Goal: Task Accomplishment & Management: Manage account settings

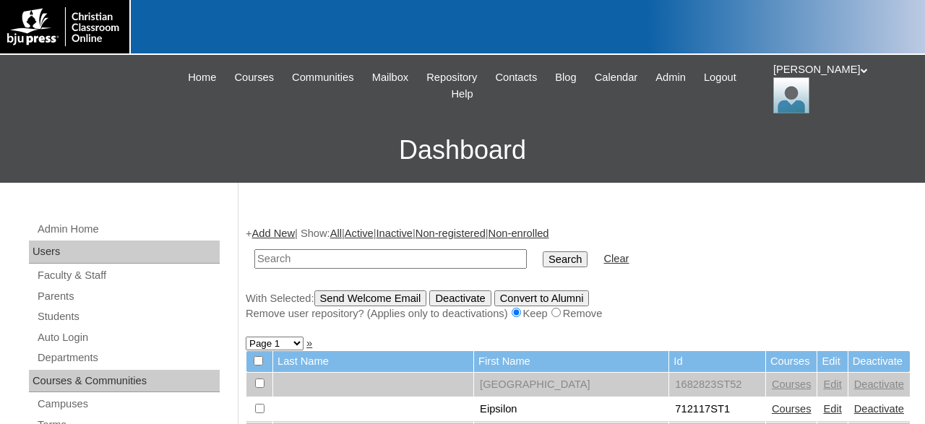
click at [358, 258] on input "text" at bounding box center [390, 259] width 272 height 20
paste input "500050462"
type input "500050462"
click at [542, 251] on input "Search" at bounding box center [564, 259] width 45 height 16
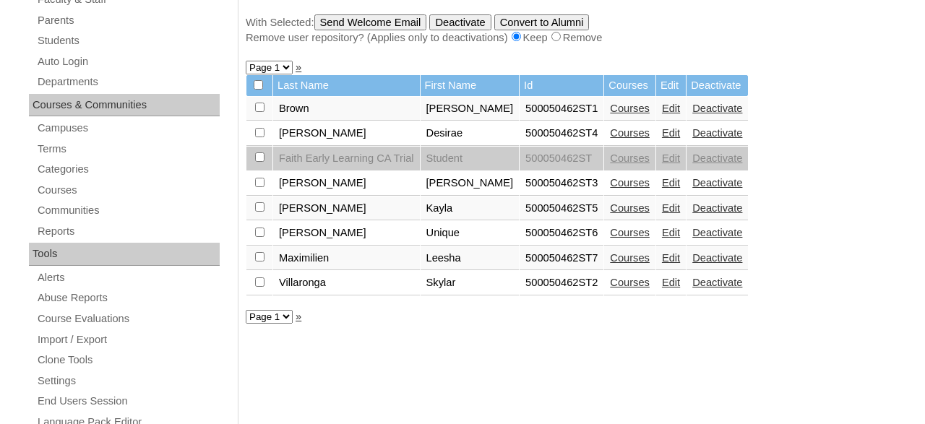
scroll to position [300, 0]
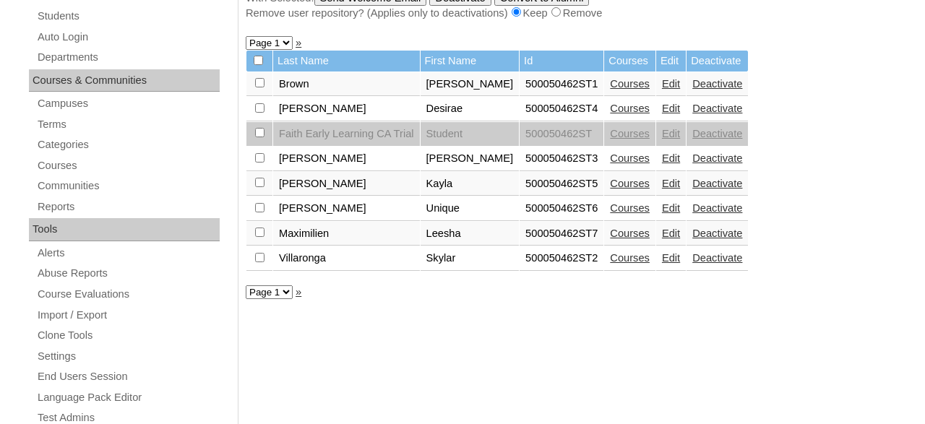
click at [735, 360] on div "+ Add New | Show: All | Active | Inactive | Non-registered | Non-enrolled 50005…" at bounding box center [574, 394] width 672 height 967
click at [610, 86] on link "Courses" at bounding box center [630, 84] width 40 height 12
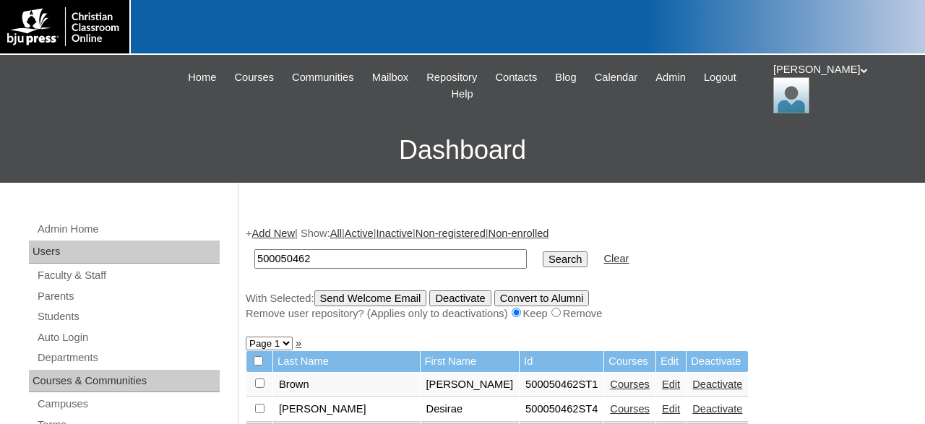
scroll to position [46, 0]
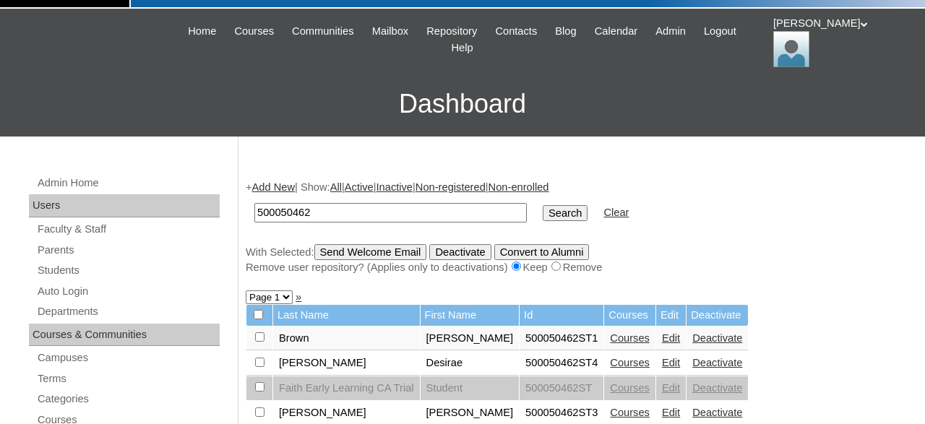
click at [610, 364] on link "Courses" at bounding box center [630, 363] width 40 height 12
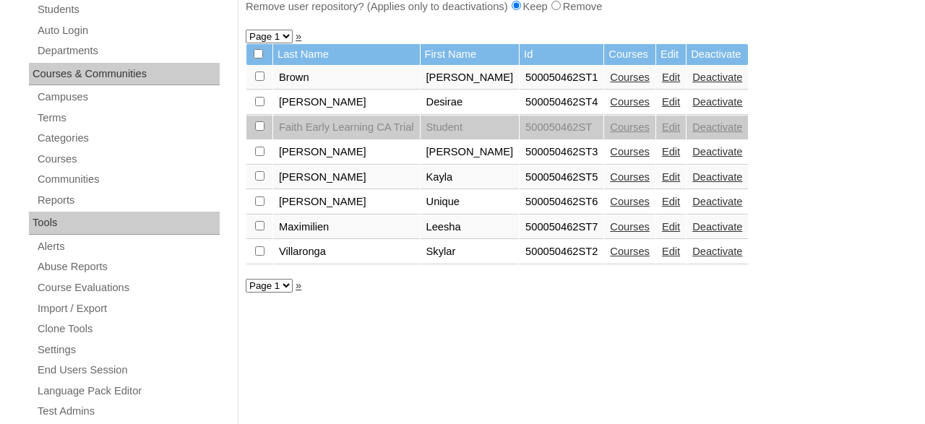
scroll to position [347, 0]
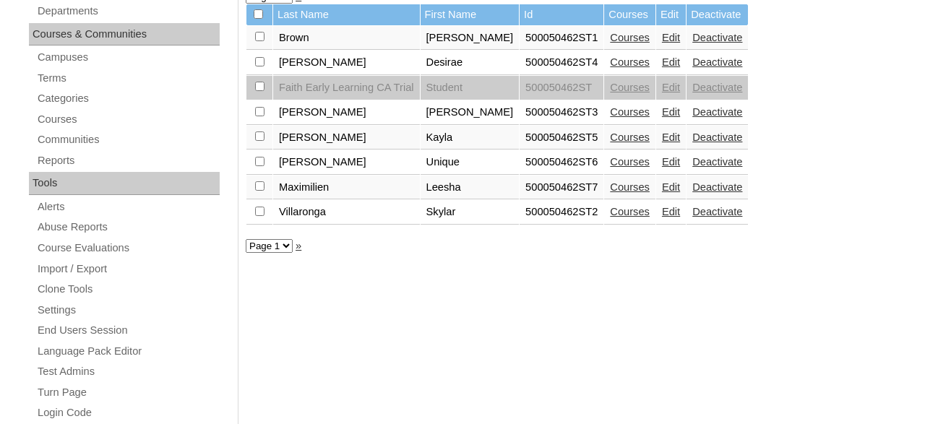
click at [610, 117] on link "Courses" at bounding box center [630, 112] width 40 height 12
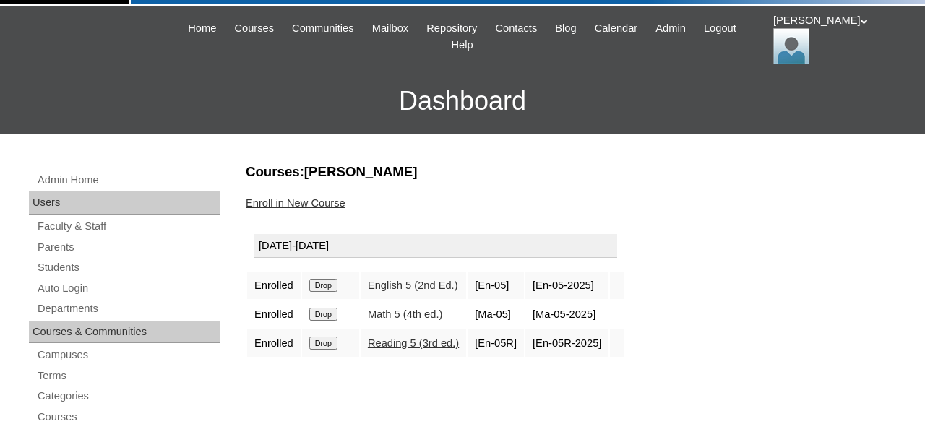
scroll to position [150, 0]
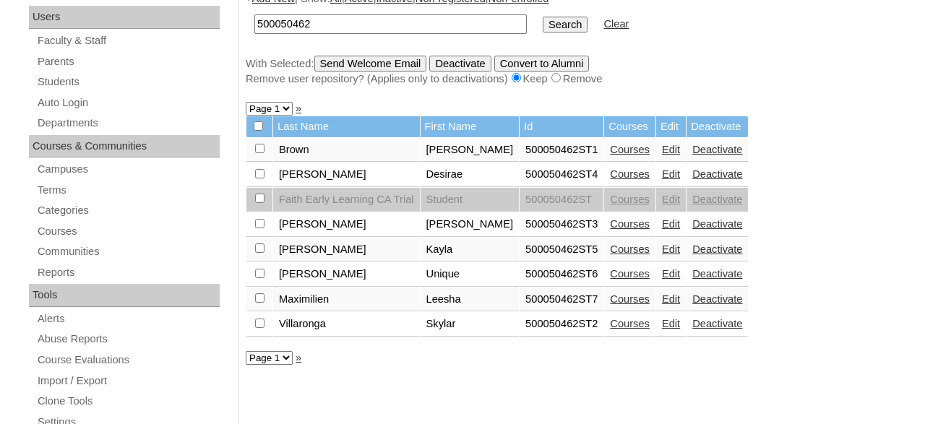
scroll to position [272, 0]
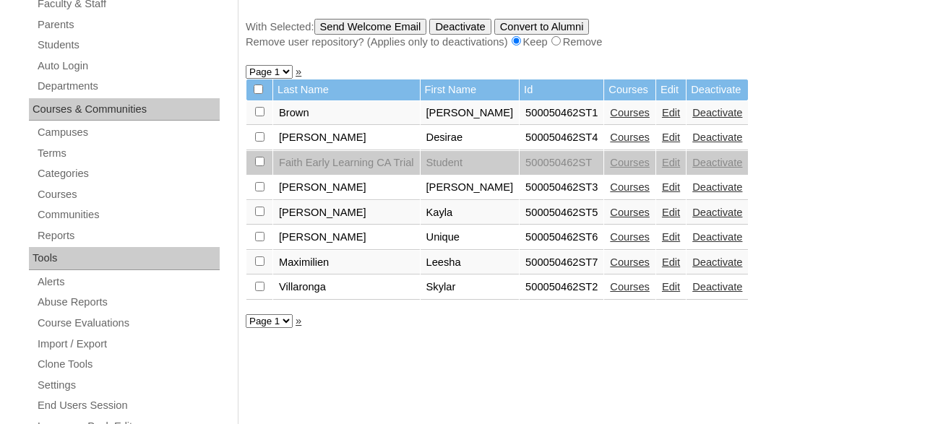
click at [610, 216] on link "Courses" at bounding box center [630, 213] width 40 height 12
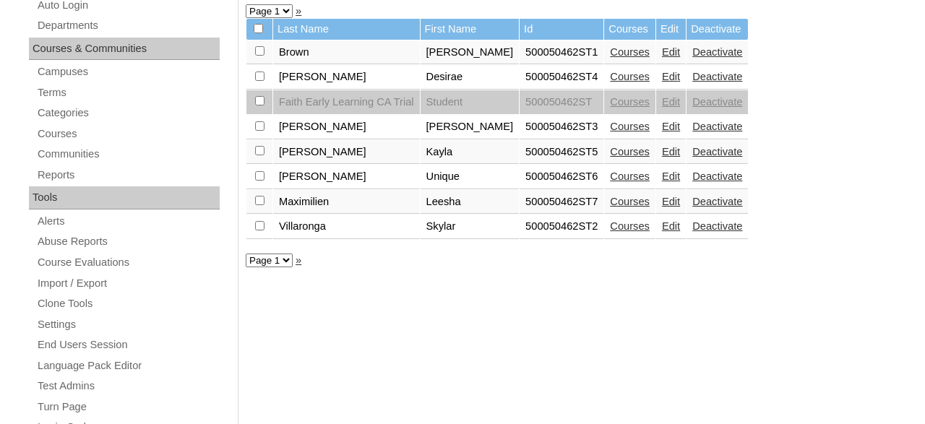
scroll to position [347, 0]
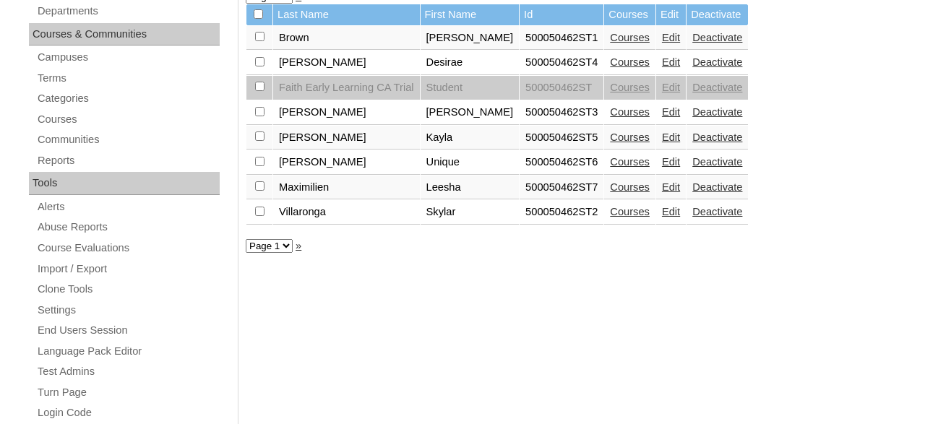
click at [610, 167] on link "Courses" at bounding box center [630, 162] width 40 height 12
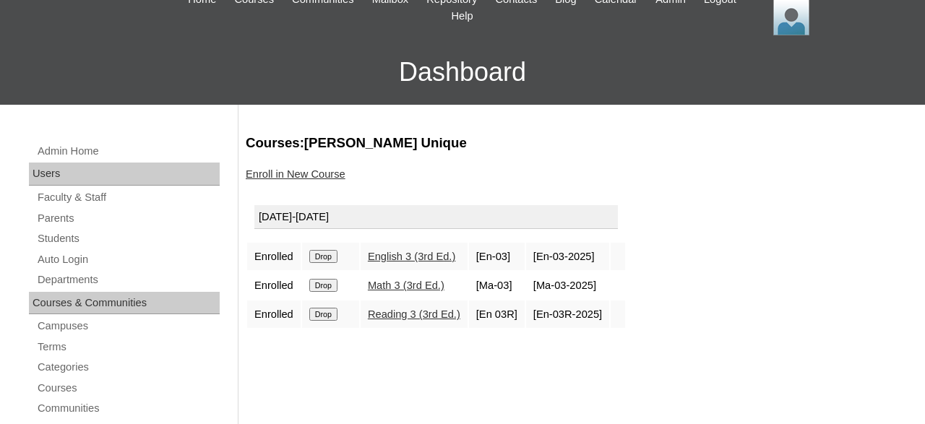
scroll to position [150, 0]
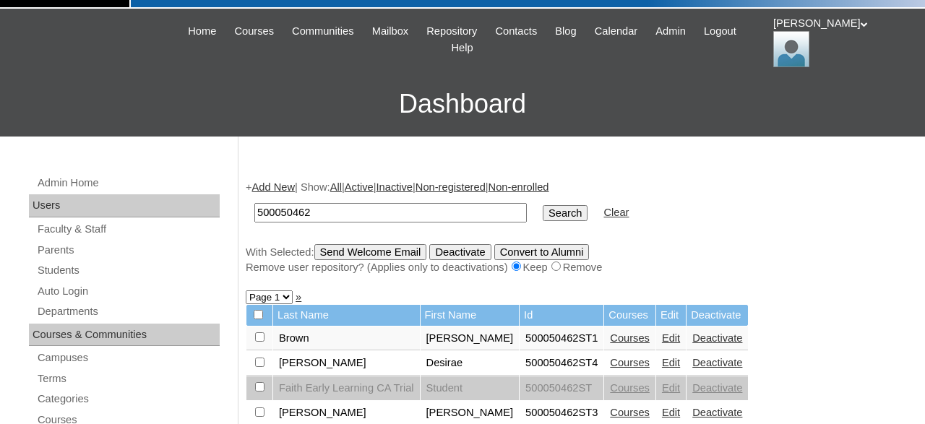
scroll to position [272, 0]
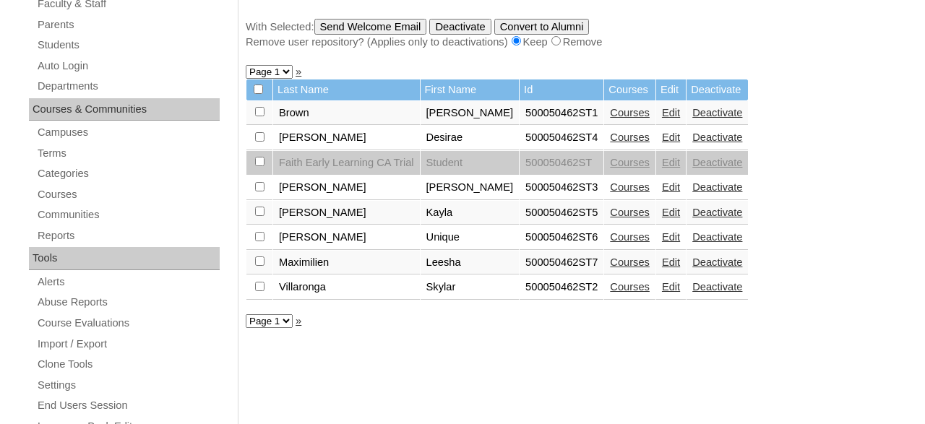
click at [610, 268] on link "Courses" at bounding box center [630, 262] width 40 height 12
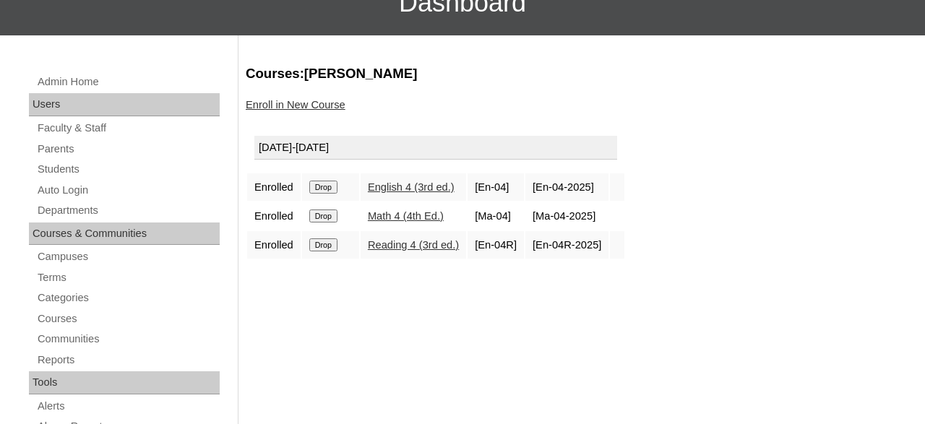
scroll to position [150, 0]
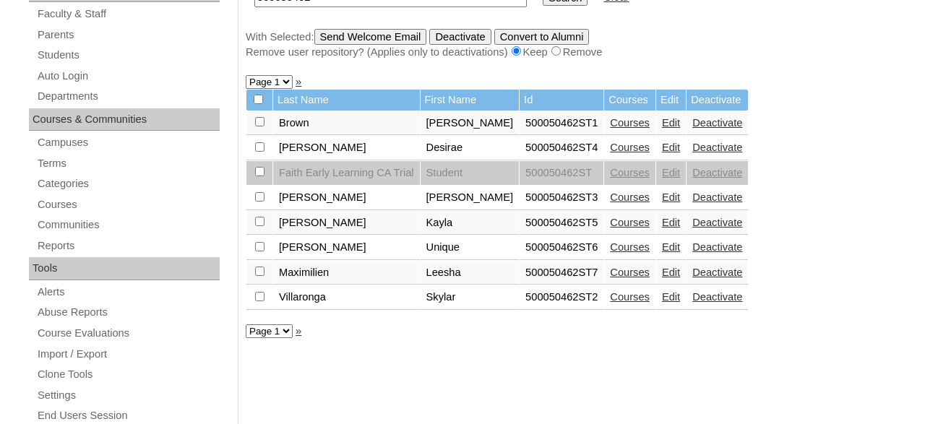
scroll to position [347, 0]
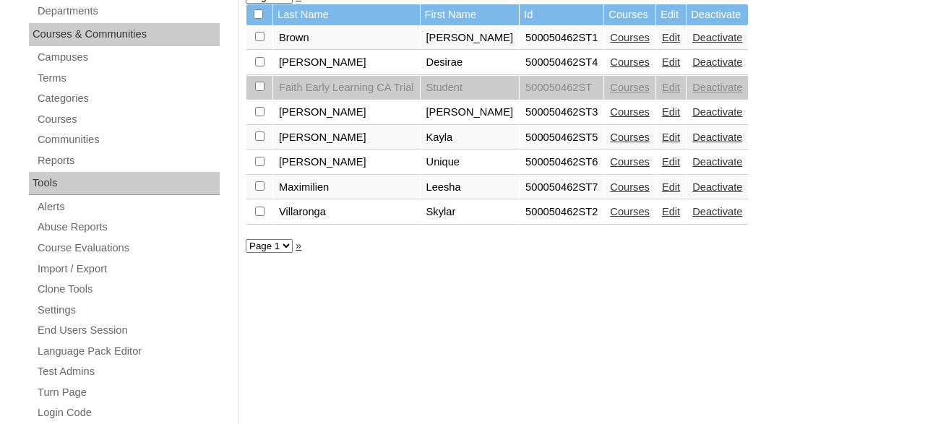
click at [610, 217] on link "Courses" at bounding box center [630, 212] width 40 height 12
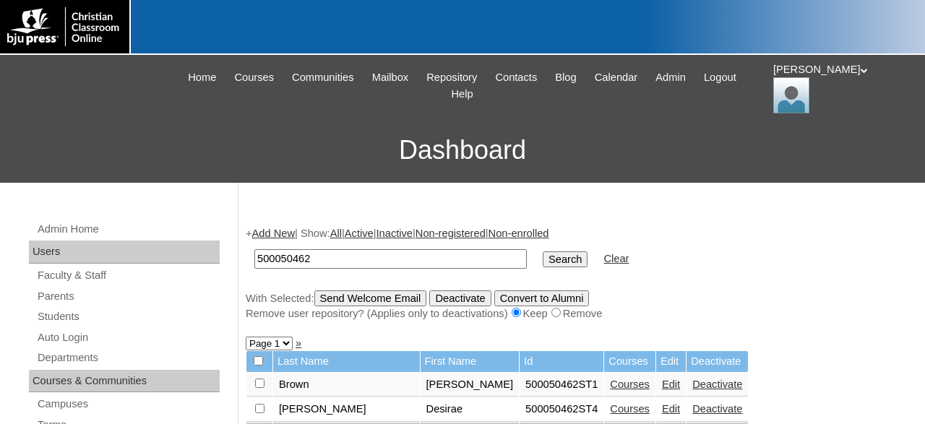
scroll to position [46, 0]
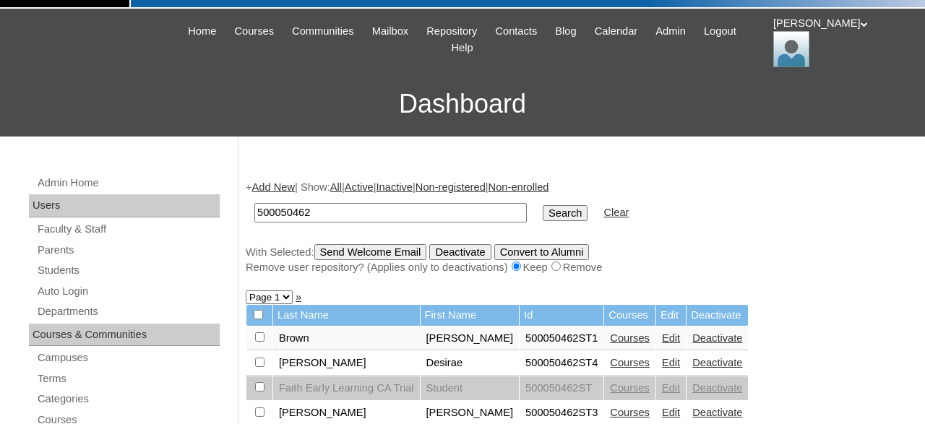
click at [662, 341] on link "Edit" at bounding box center [671, 338] width 18 height 12
click at [662, 368] on link "Edit" at bounding box center [671, 363] width 18 height 12
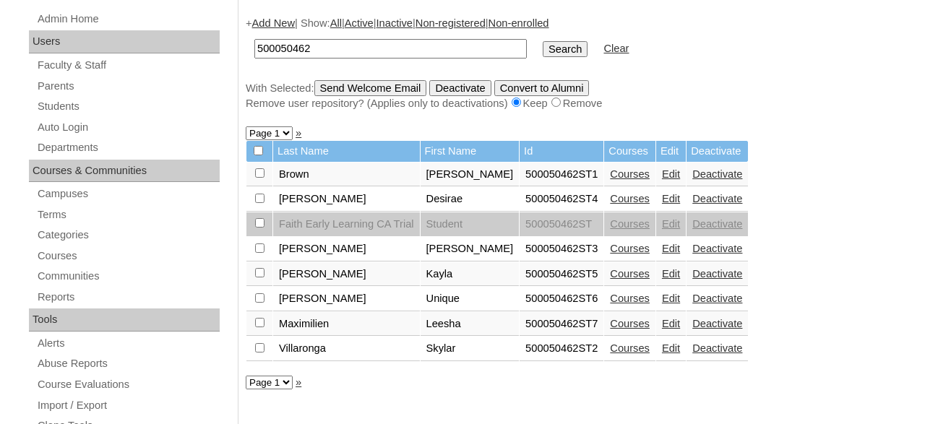
scroll to position [272, 0]
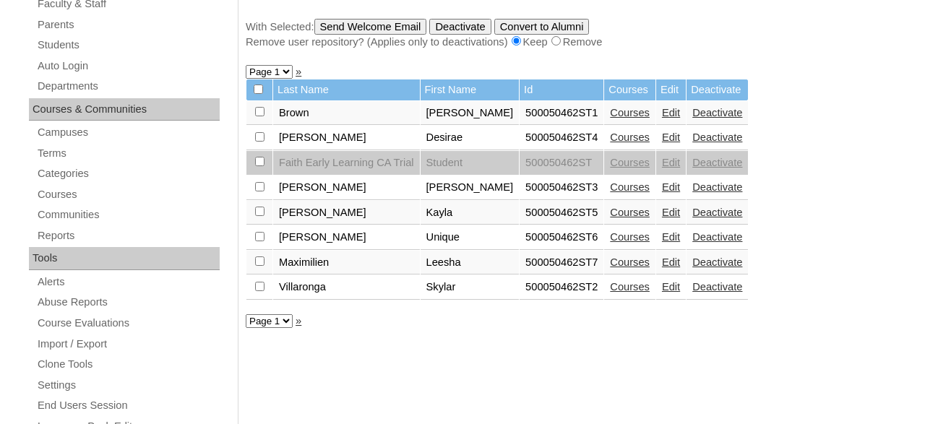
click at [662, 191] on link "Edit" at bounding box center [671, 187] width 18 height 12
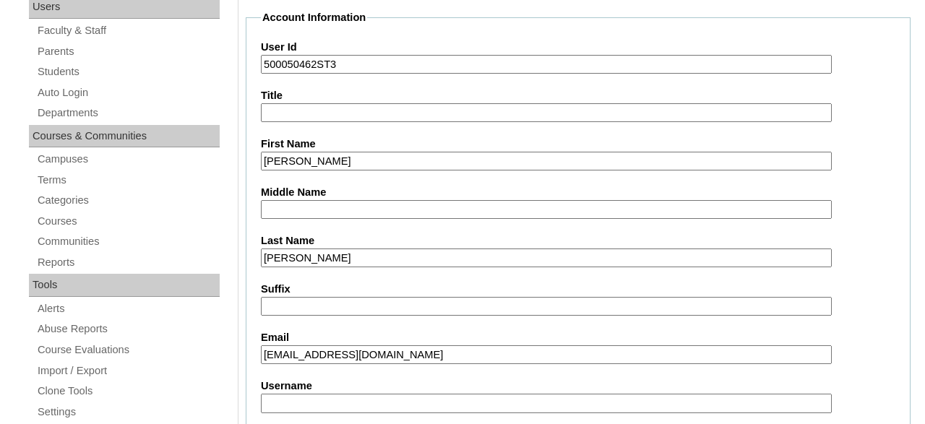
scroll to position [150, 0]
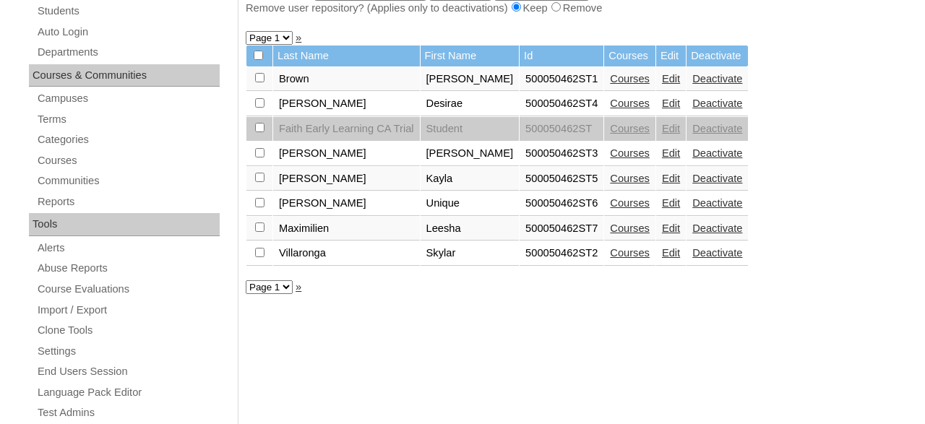
scroll to position [347, 0]
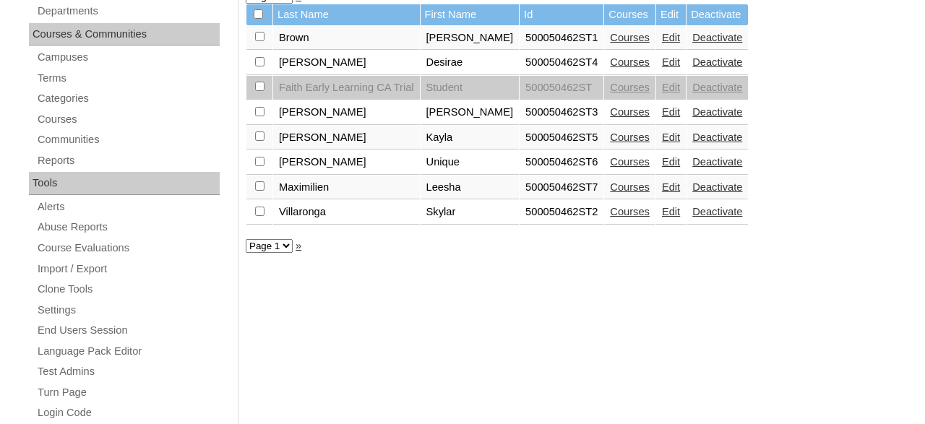
click at [662, 141] on link "Edit" at bounding box center [671, 137] width 18 height 12
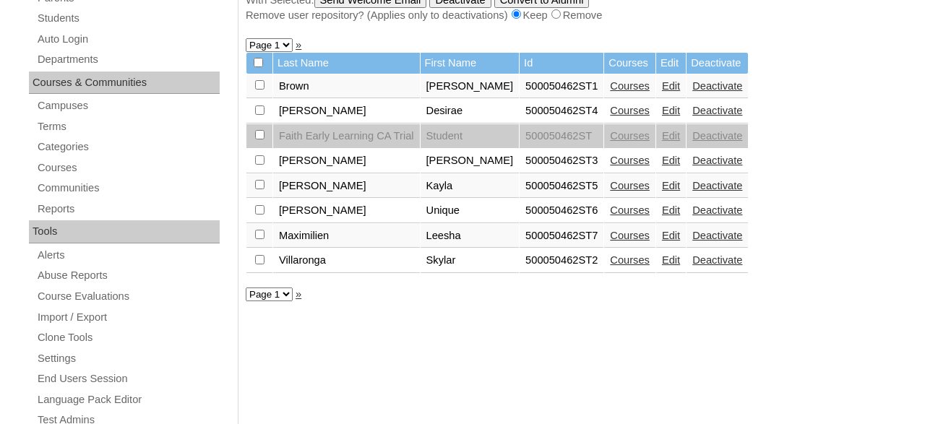
scroll to position [347, 0]
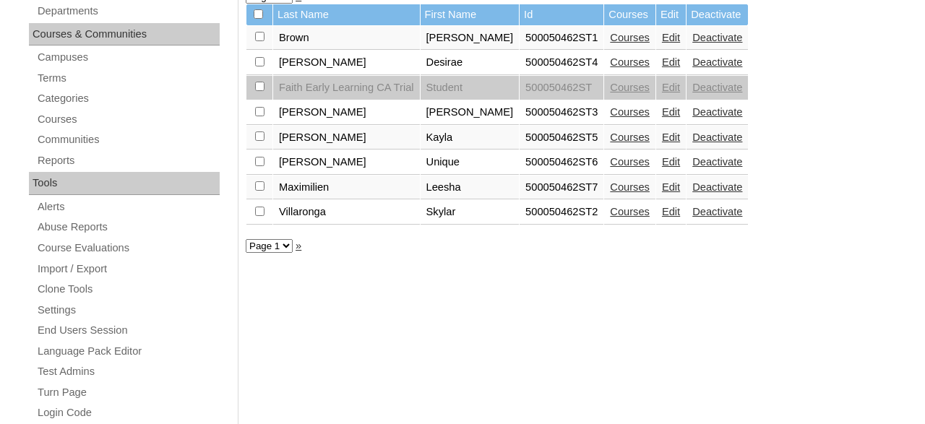
click at [662, 165] on link "Edit" at bounding box center [671, 162] width 18 height 12
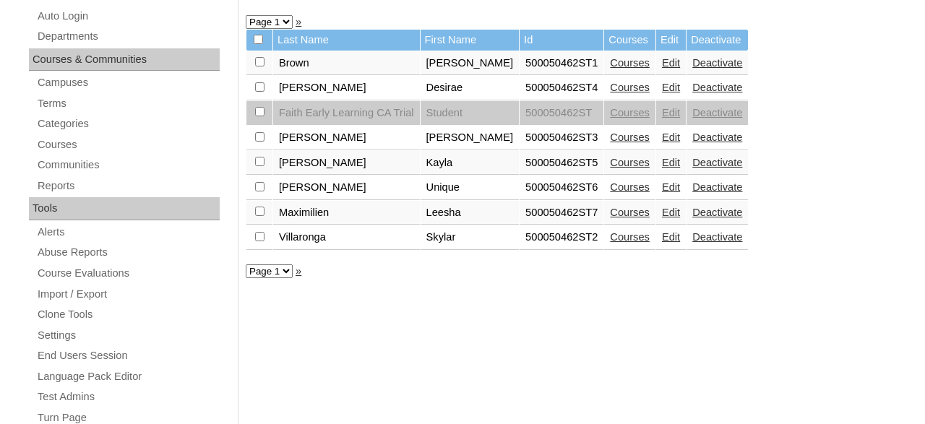
scroll to position [347, 0]
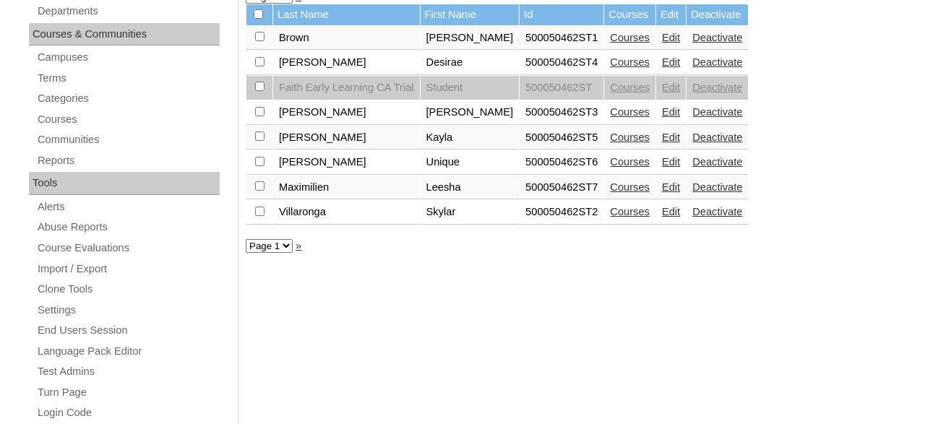
click at [662, 190] on link "Edit" at bounding box center [671, 187] width 18 height 12
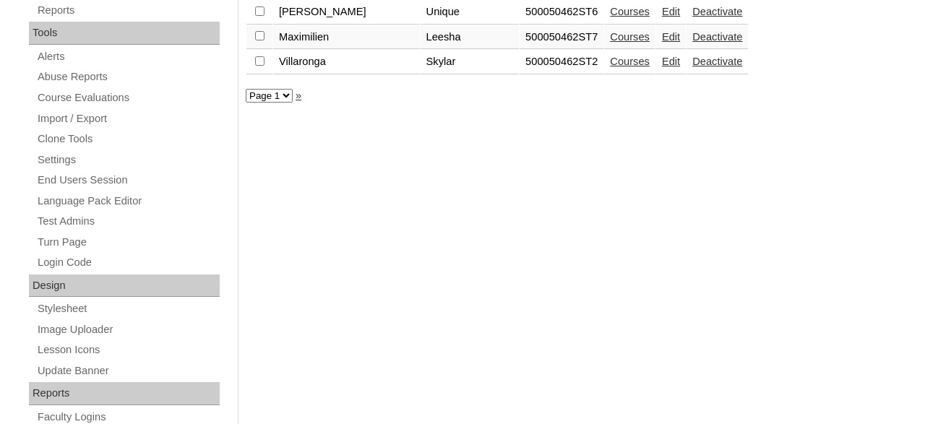
click at [662, 65] on link "Edit" at bounding box center [671, 62] width 18 height 12
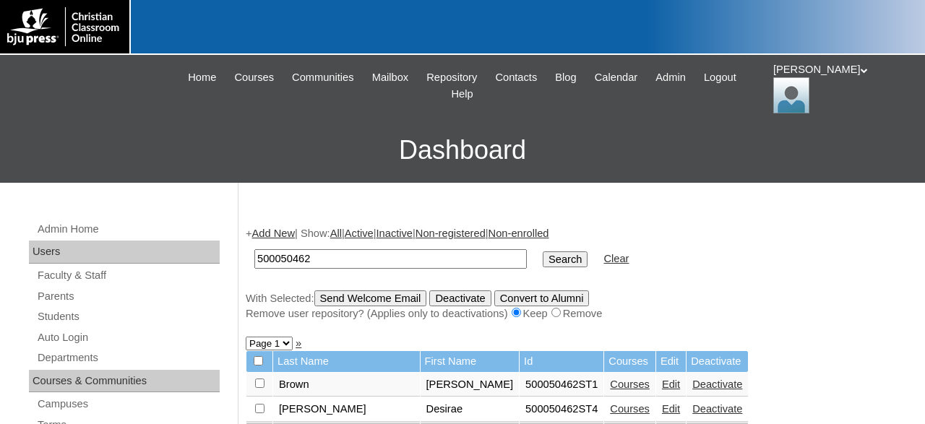
scroll to position [46, 0]
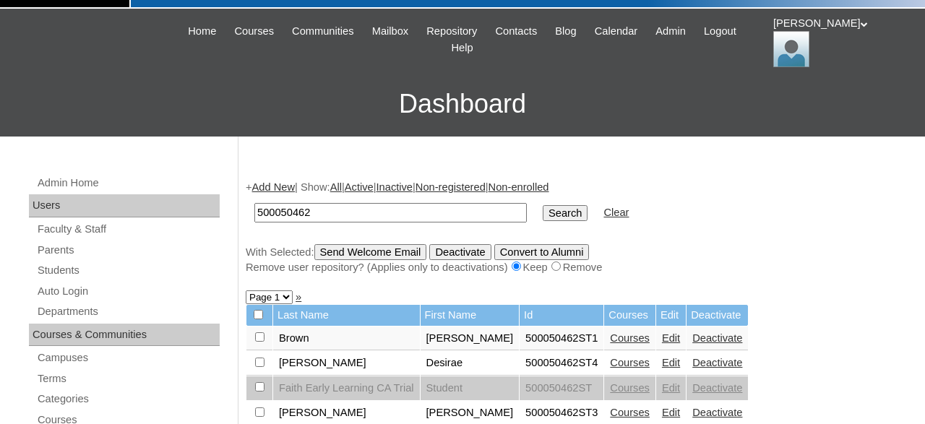
click at [662, 341] on link "Edit" at bounding box center [671, 338] width 18 height 12
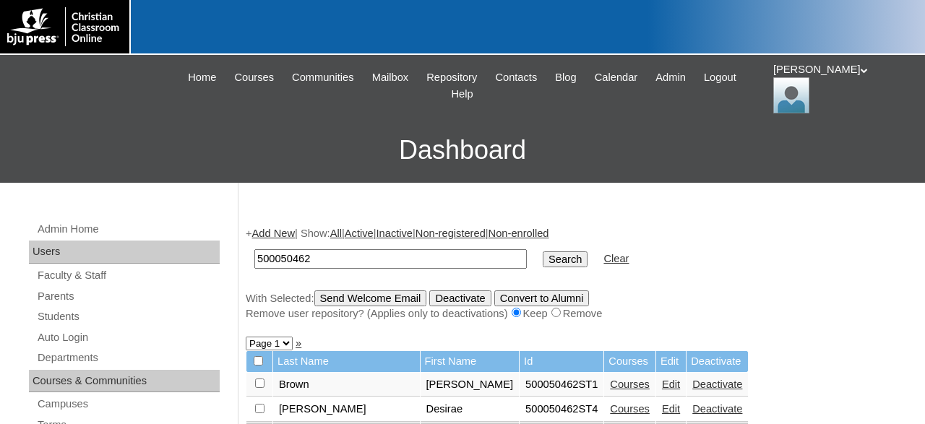
scroll to position [46, 0]
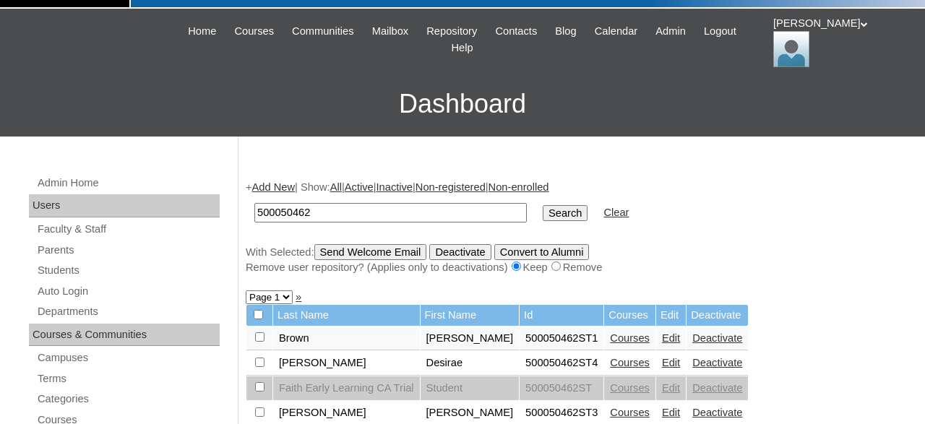
click at [662, 342] on link "Edit" at bounding box center [671, 338] width 18 height 12
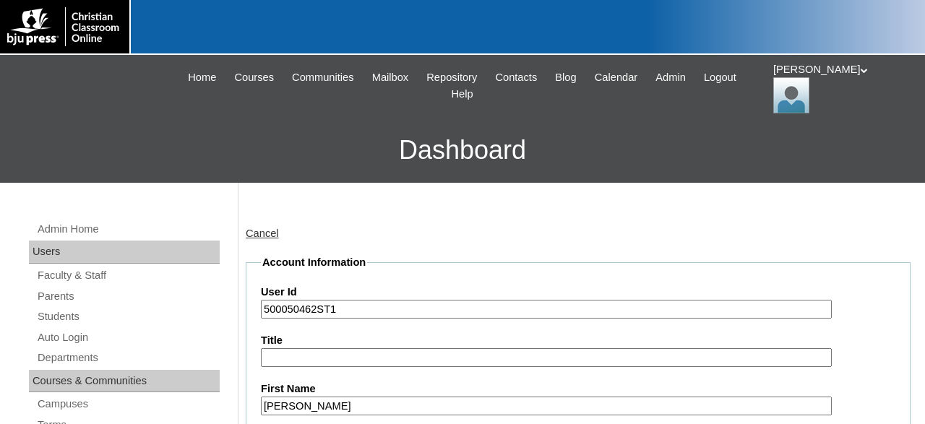
click at [813, 76] on div "[PERSON_NAME] My Profile My Settings Logout" at bounding box center [841, 87] width 137 height 51
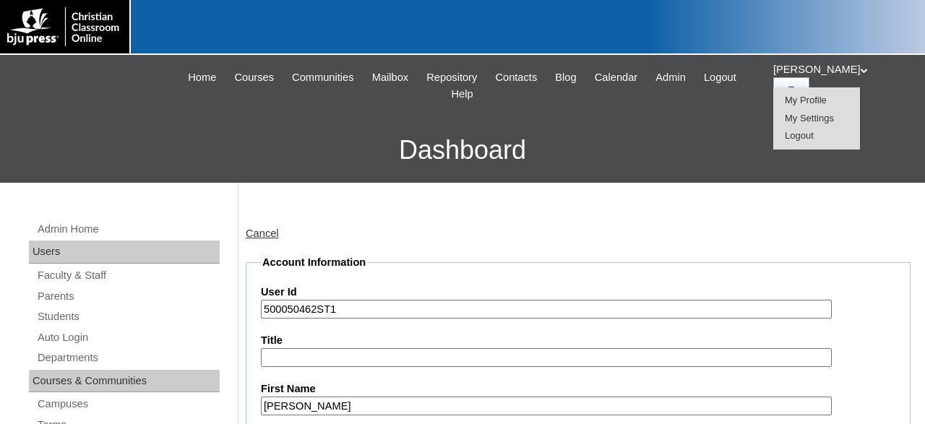
click at [806, 129] on li "Logout" at bounding box center [816, 136] width 69 height 18
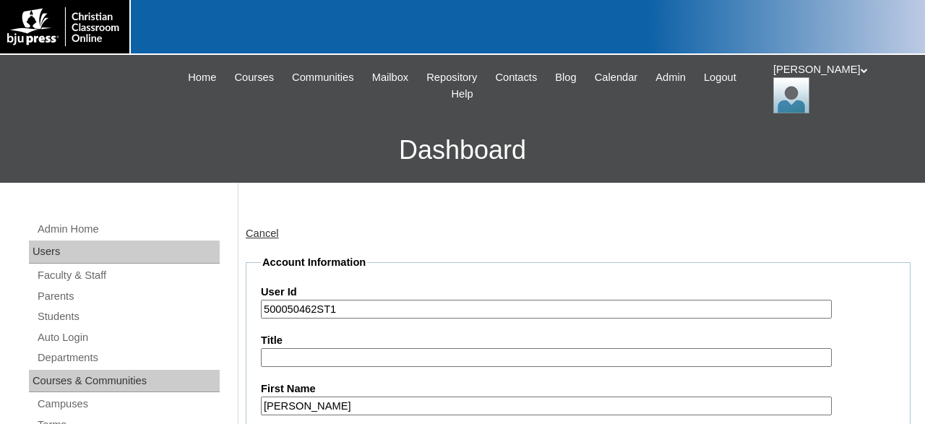
click at [860, 73] on icon at bounding box center [863, 70] width 7 height 5
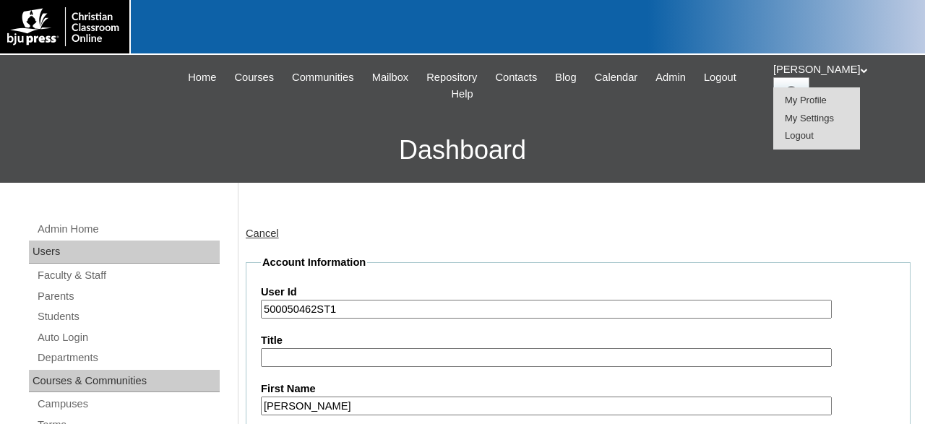
click at [805, 138] on span "Logout" at bounding box center [798, 135] width 29 height 11
